Goal: Information Seeking & Learning: Learn about a topic

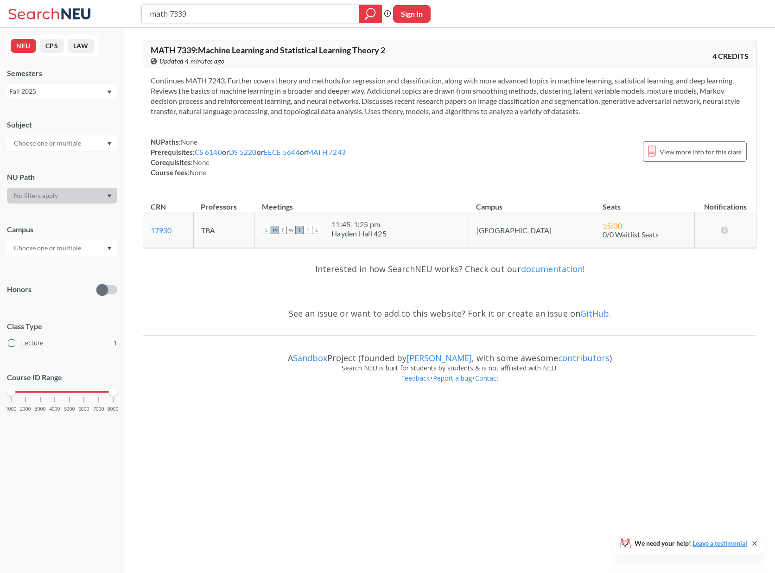
drag, startPoint x: 187, startPoint y: 16, endPoint x: 168, endPoint y: 14, distance: 19.6
click at [168, 14] on input "math 7339" at bounding box center [251, 14] width 204 height 16
type input "math"
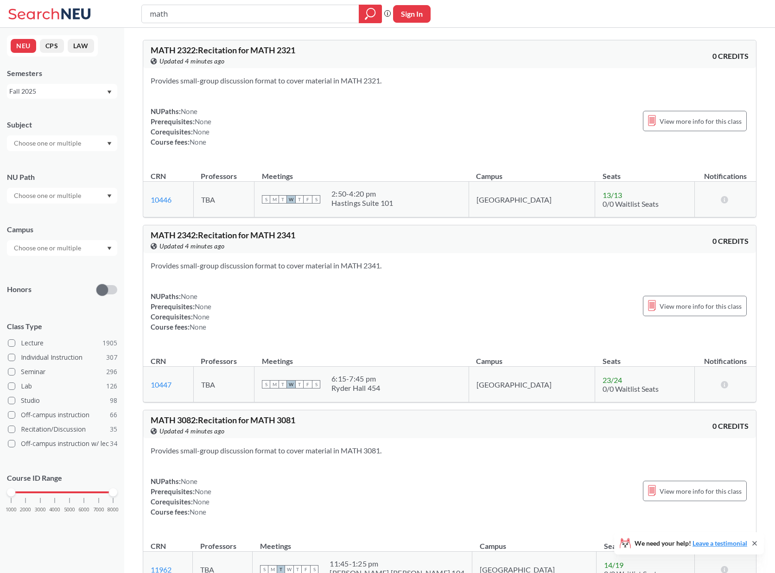
click at [71, 144] on input "text" at bounding box center [48, 143] width 78 height 11
click at [52, 179] on div "MATH ( 68 )" at bounding box center [64, 178] width 105 height 10
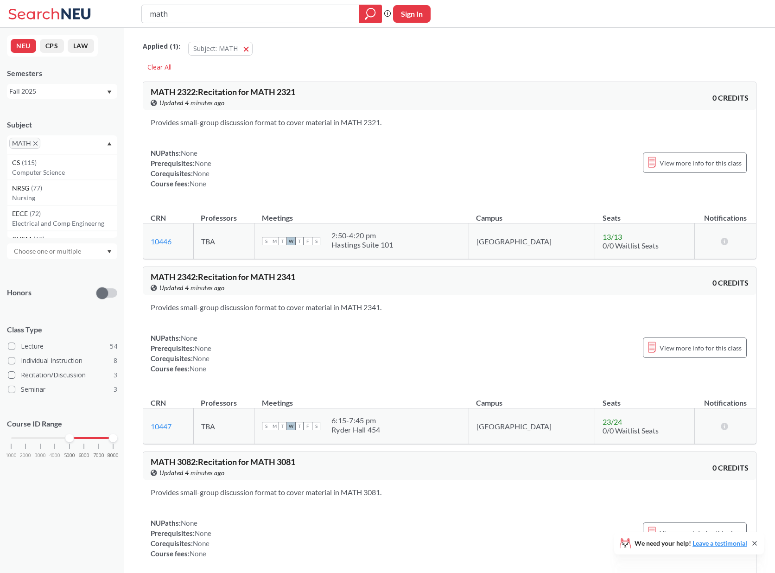
drag, startPoint x: 9, startPoint y: 438, endPoint x: 68, endPoint y: 442, distance: 58.6
click at [68, 442] on div "1000 2000 3000 4000 5000 6000 7000 8000" at bounding box center [62, 456] width 110 height 42
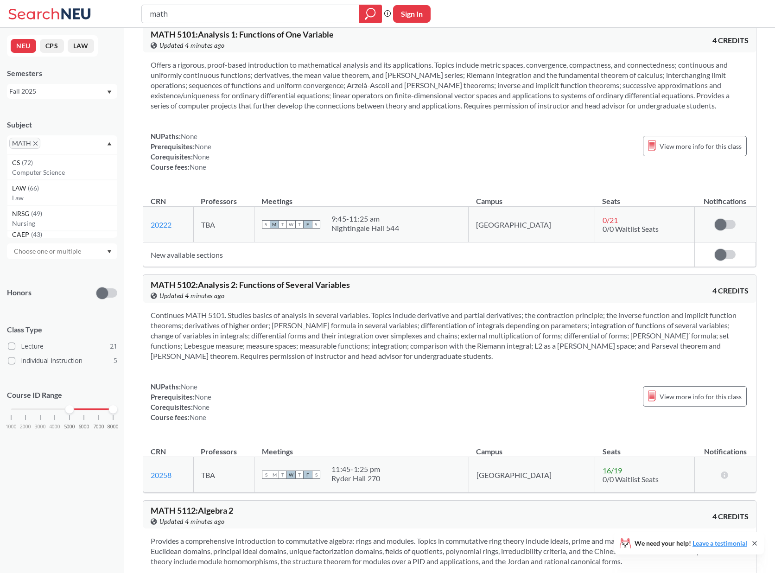
scroll to position [2163, 0]
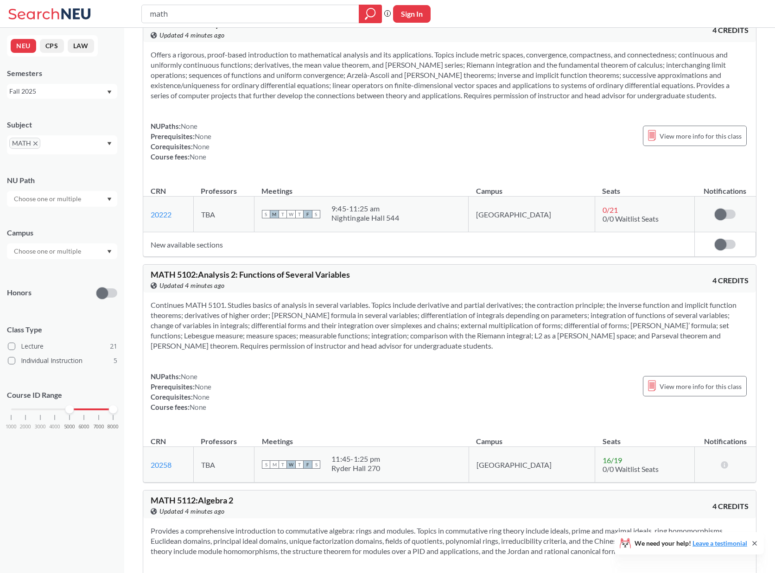
drag, startPoint x: 438, startPoint y: 208, endPoint x: 357, endPoint y: 194, distance: 82.3
click at [357, 204] on div "S M T W T F S 9:45 - 11:25 am [GEOGRAPHIC_DATA] 544" at bounding box center [361, 214] width 199 height 20
copy div
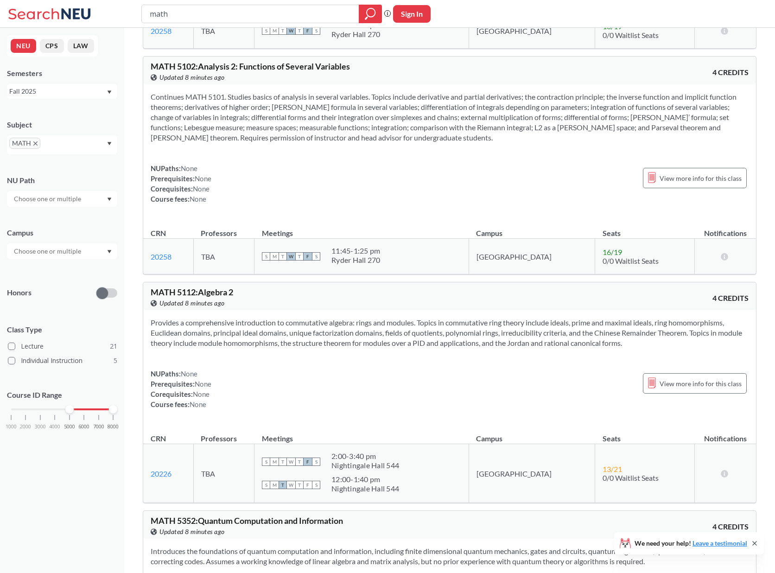
scroll to position [2392, 0]
click at [243, 293] on div "MATH 5112 : Algebra 2 View this course on Banner. Updated 10 minutes ago" at bounding box center [300, 297] width 299 height 20
drag, startPoint x: 243, startPoint y: 293, endPoint x: 153, endPoint y: 281, distance: 91.6
click at [153, 281] on div "MATH 5112 : Algebra 2 View this course on Banner. Updated 10 minutes ago 4 CRED…" at bounding box center [449, 295] width 613 height 28
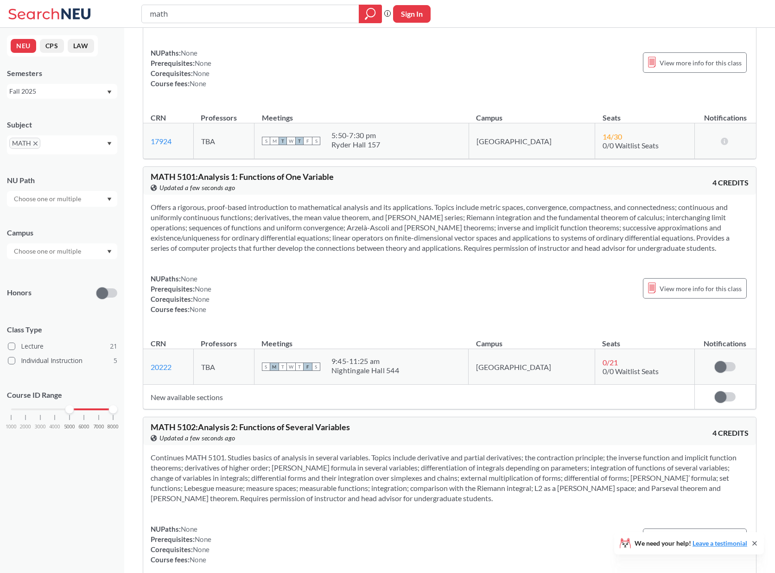
scroll to position [1825, 0]
